Goal: Find contact information

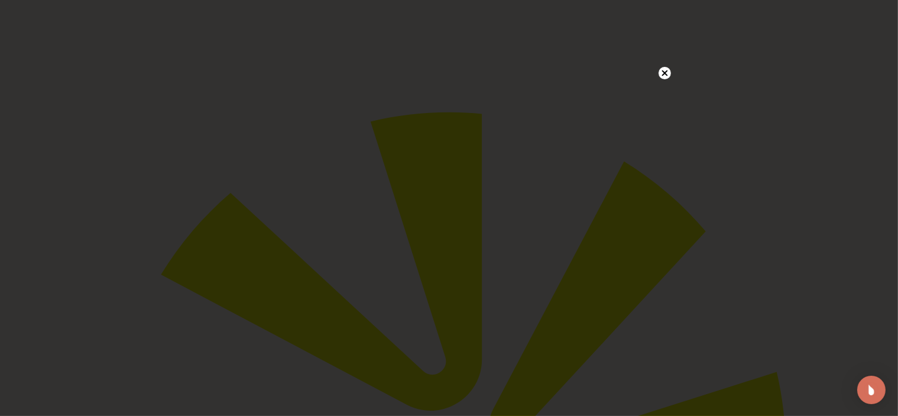
click at [660, 74] on circle at bounding box center [664, 73] width 12 height 12
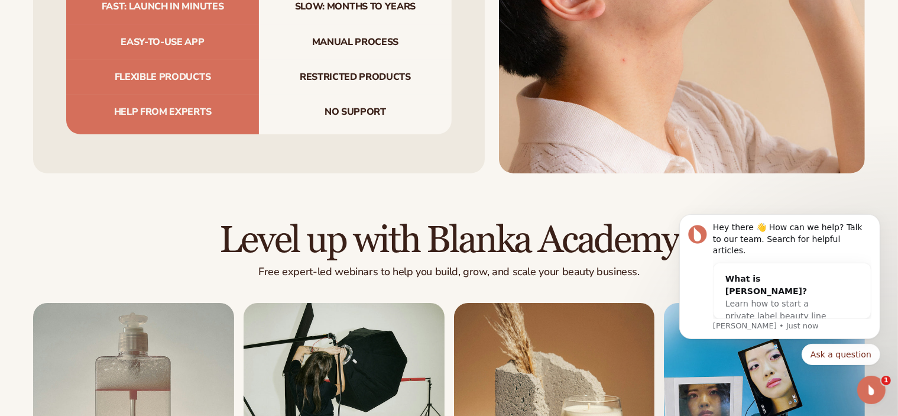
scroll to position [4616, 0]
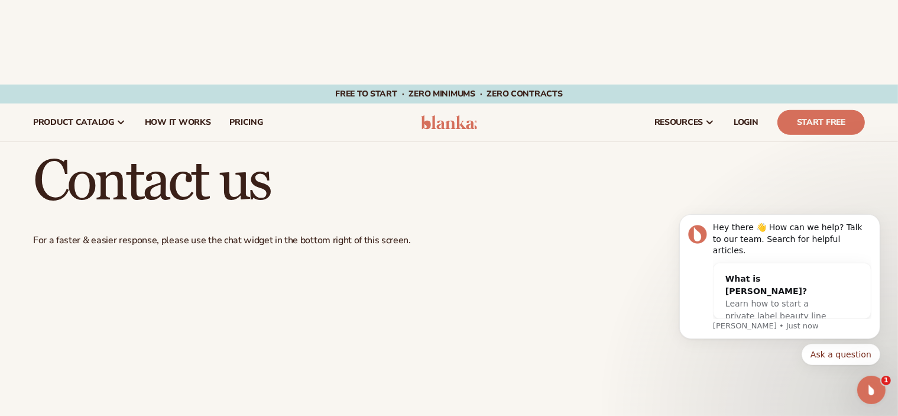
scroll to position [812, 0]
